Goal: Transaction & Acquisition: Purchase product/service

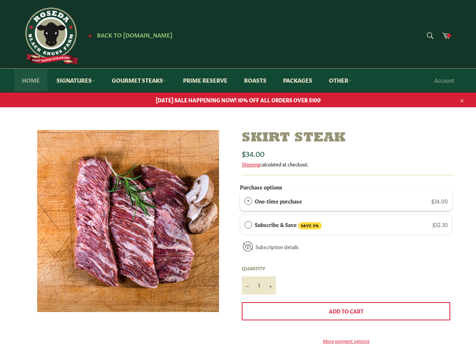
click at [37, 77] on link "Home" at bounding box center [30, 80] width 33 height 23
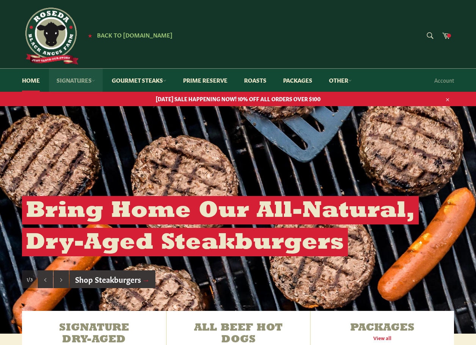
click at [73, 79] on link "Signatures" at bounding box center [76, 80] width 54 height 23
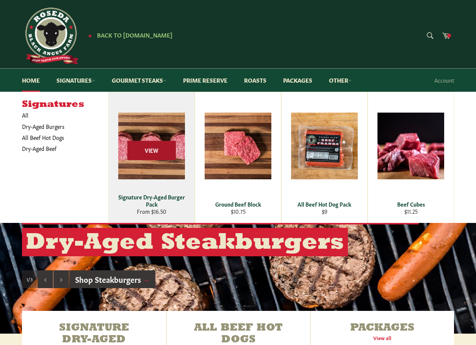
click at [153, 152] on span "View" at bounding box center [151, 150] width 48 height 19
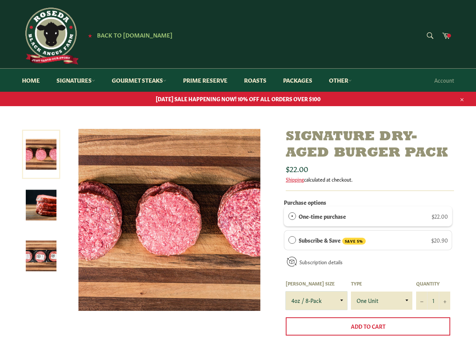
click at [340, 299] on select "4oz / 8-Pack 6oz / 4-Pack 8oz / 4-Pack" at bounding box center [316, 300] width 61 height 18
select select "8oz / 4-Pack"
click at [286, 291] on select "4oz / 8-Pack 6oz / 4-Pack 8oz / 4-Pack" at bounding box center [316, 300] width 61 height 18
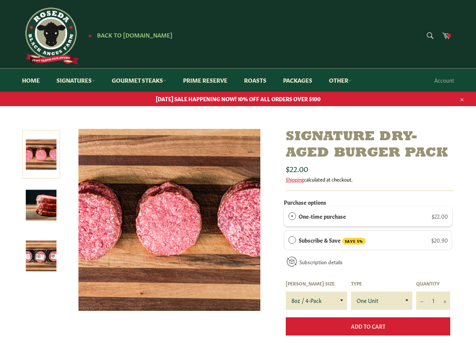
click at [380, 323] on span "Add to Cart" at bounding box center [368, 326] width 34 height 8
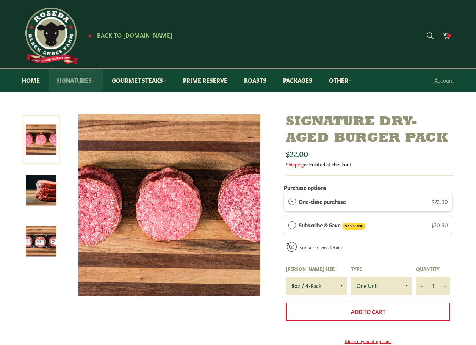
click at [80, 79] on link "Signatures" at bounding box center [76, 80] width 54 height 23
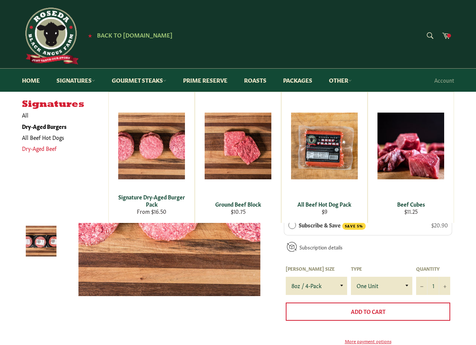
click at [34, 149] on link "Dry-Aged Beef" at bounding box center [59, 148] width 83 height 11
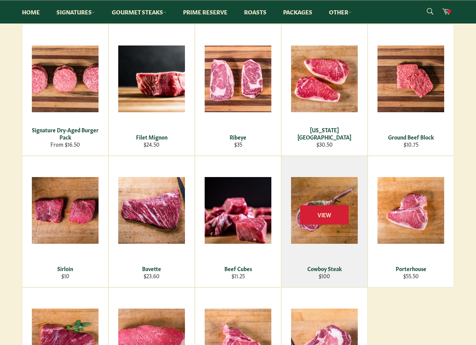
scroll to position [100, 0]
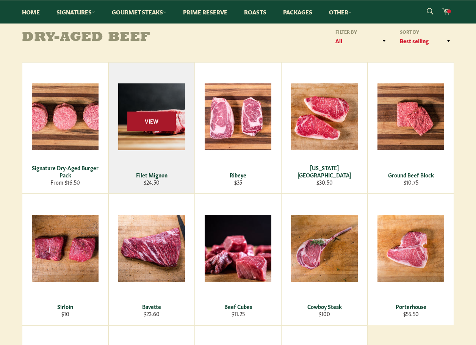
click at [158, 122] on span "View" at bounding box center [151, 120] width 48 height 19
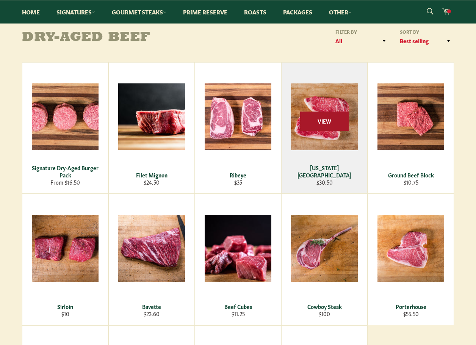
click at [317, 122] on span "View" at bounding box center [324, 120] width 48 height 19
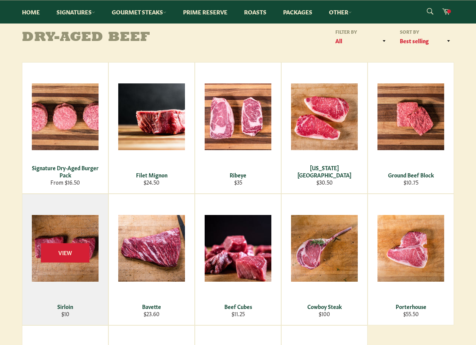
click at [74, 236] on div "View" at bounding box center [65, 259] width 86 height 131
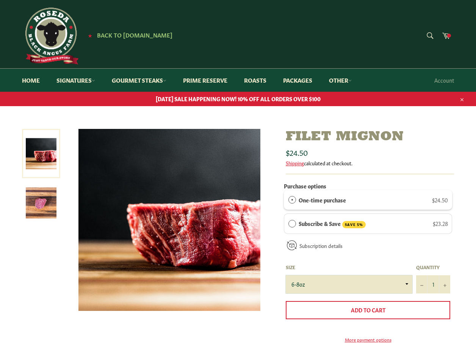
click at [405, 283] on select "6-8oz" at bounding box center [349, 284] width 127 height 18
click at [286, 275] on select "6-8oz" at bounding box center [349, 284] width 127 height 18
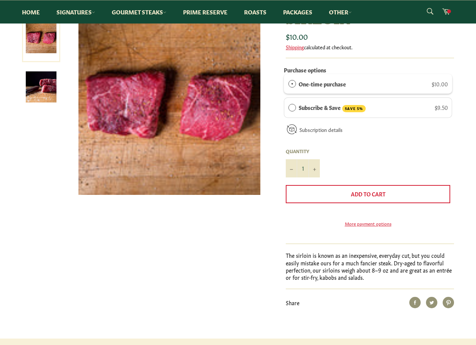
scroll to position [152, 0]
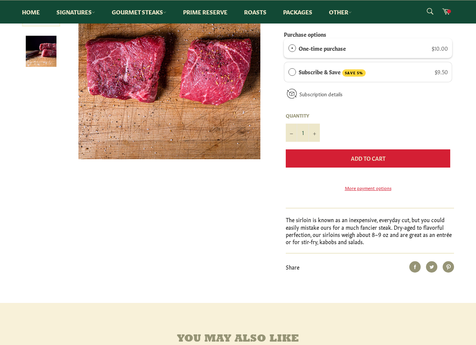
click at [356, 155] on span "Add to Cart" at bounding box center [368, 158] width 34 height 8
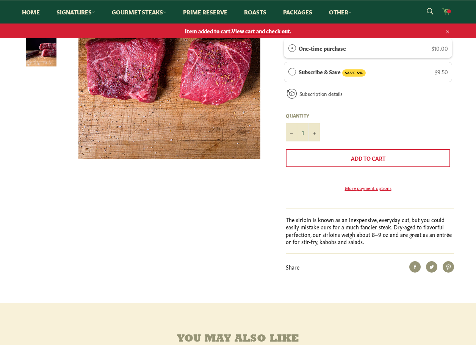
click at [447, 11] on icon at bounding box center [446, 11] width 8 height 8
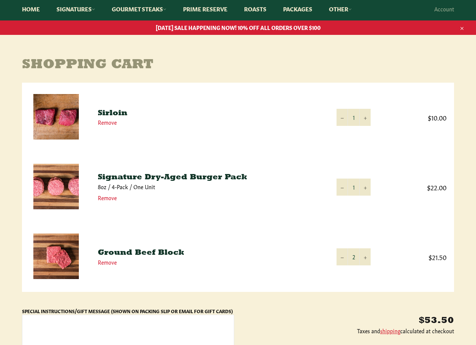
scroll to position [76, 0]
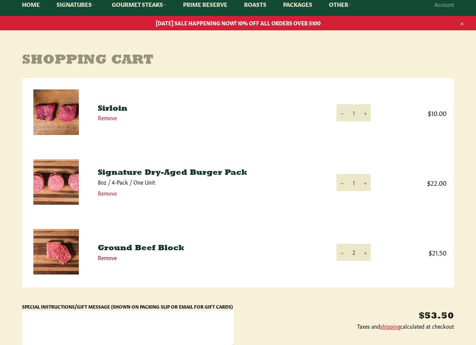
click at [110, 258] on link "Remove" at bounding box center [107, 257] width 19 height 8
